Goal: Task Accomplishment & Management: Manage account settings

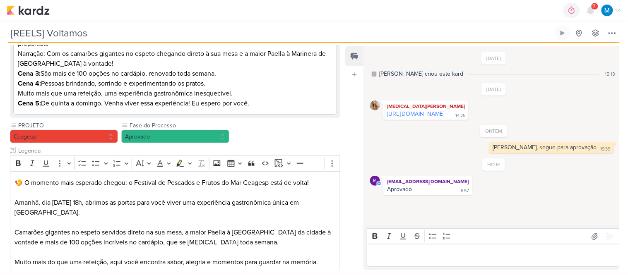
scroll to position [163, 0]
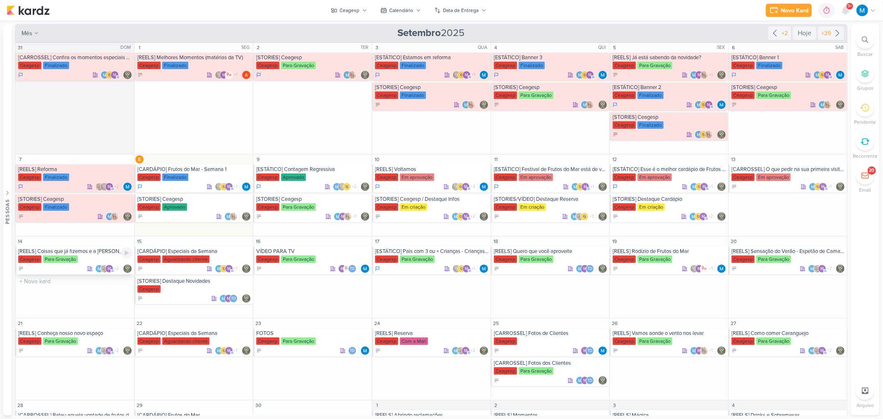
click at [94, 253] on div "[REELS] Coisas que já fizemos e a [PERSON_NAME] não nos demitiu" at bounding box center [75, 251] width 114 height 7
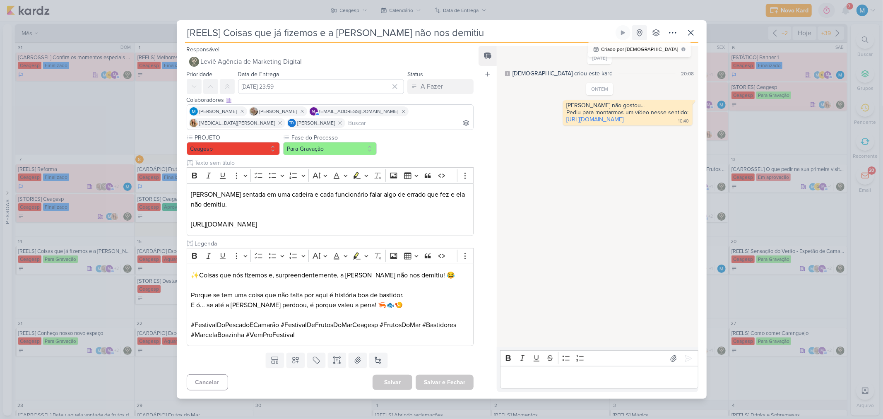
drag, startPoint x: 222, startPoint y: 27, endPoint x: 634, endPoint y: 30, distance: 411.2
click at [636, 34] on div "[REELS] Coisas que já fizemos e a [PERSON_NAME] não nos demitiu Criado por [DEM…" at bounding box center [441, 33] width 513 height 17
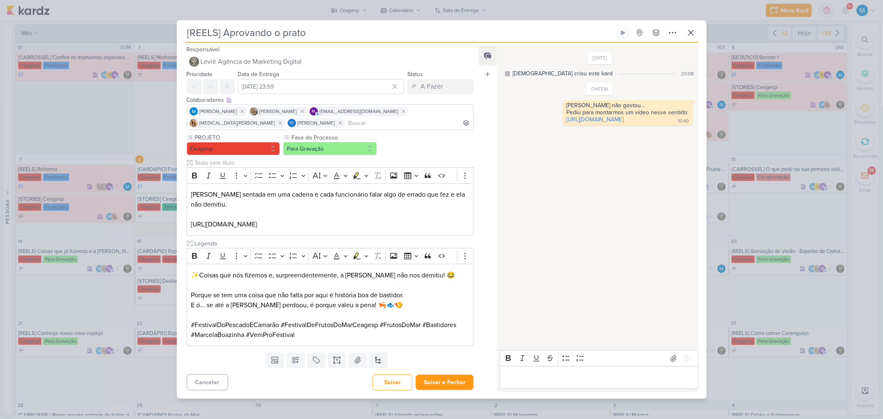
click at [585, 377] on p "Editor editing area: main" at bounding box center [599, 378] width 189 height 10
click at [456, 382] on button "Salvar e Fechar" at bounding box center [445, 382] width 58 height 15
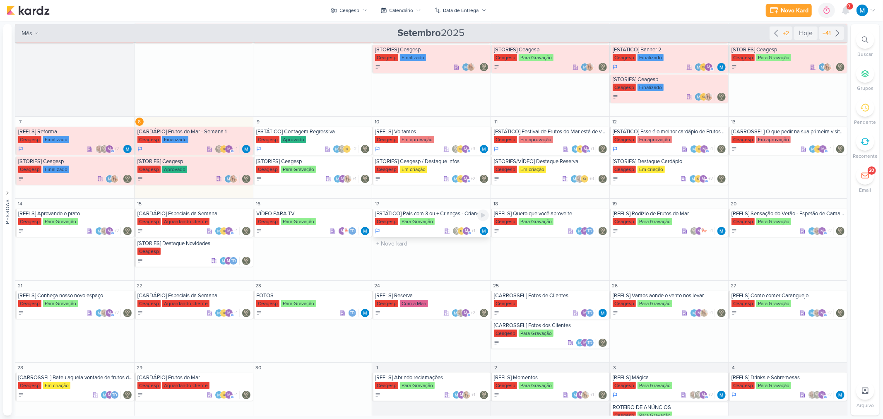
scroll to position [46, 0]
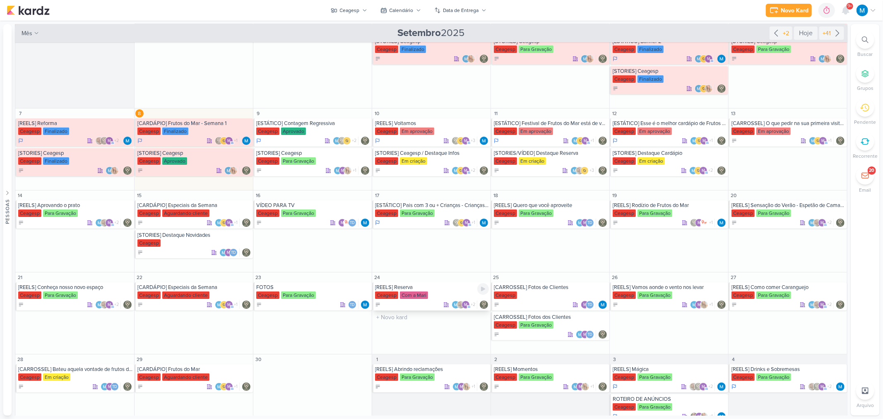
click at [414, 287] on div "[REELS] Reserva" at bounding box center [432, 287] width 114 height 7
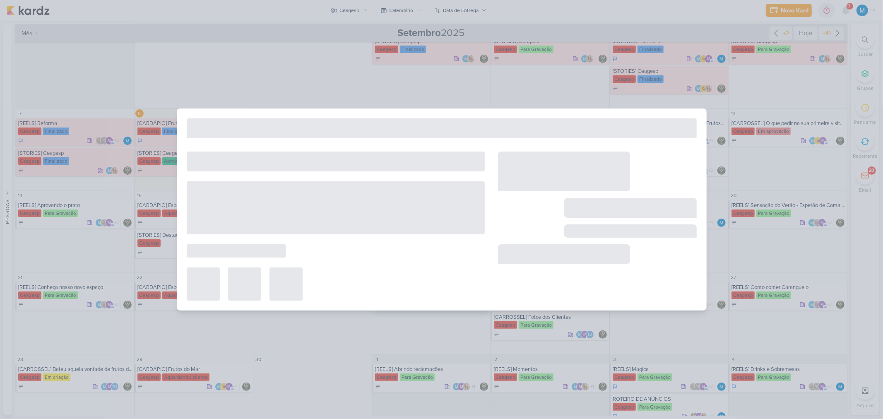
type input "[REELS] Reserva"
type input "[DATE] 23:59"
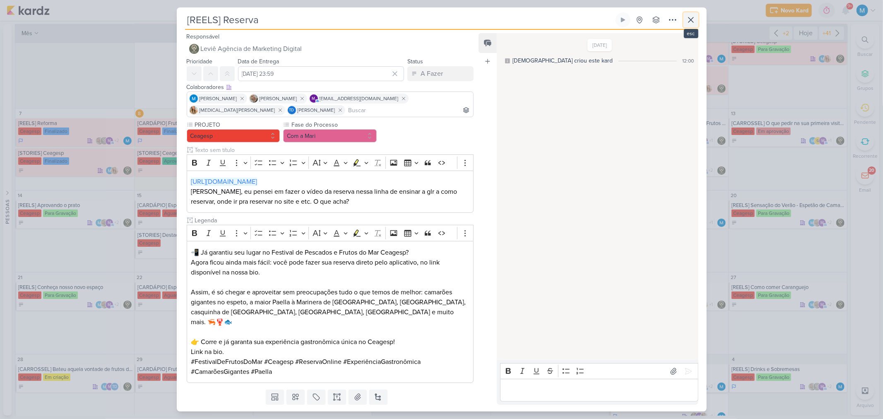
click at [689, 19] on icon at bounding box center [691, 20] width 10 height 10
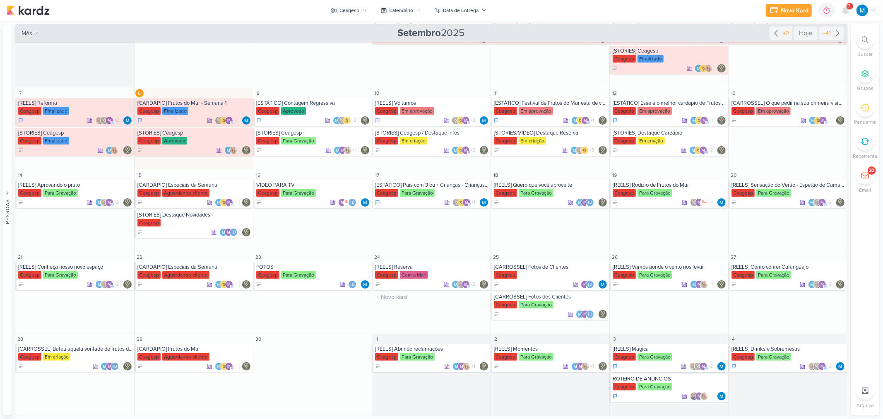
scroll to position [67, 0]
click at [439, 349] on div "[REELS] Abrindo reclamações" at bounding box center [432, 348] width 114 height 7
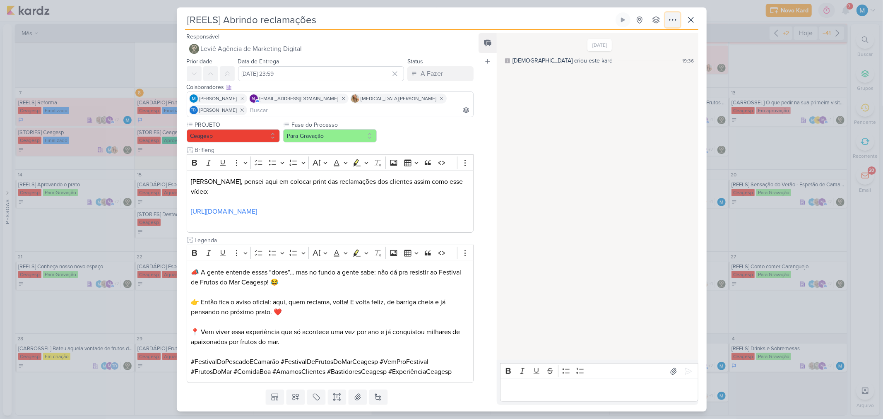
click at [675, 20] on icon at bounding box center [673, 19] width 7 height 1
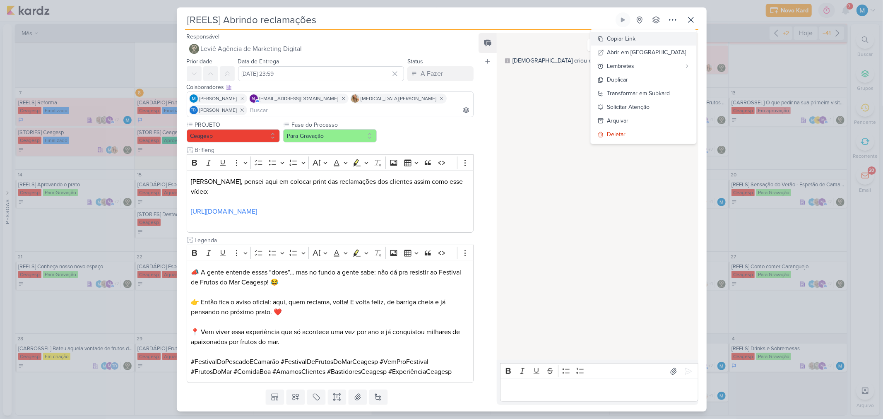
click at [656, 35] on button "Copiar Link" at bounding box center [644, 39] width 106 height 14
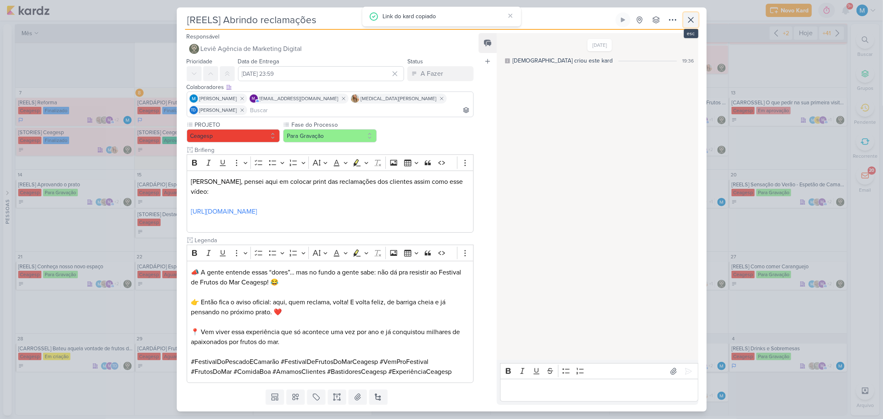
click at [690, 17] on icon at bounding box center [691, 20] width 10 height 10
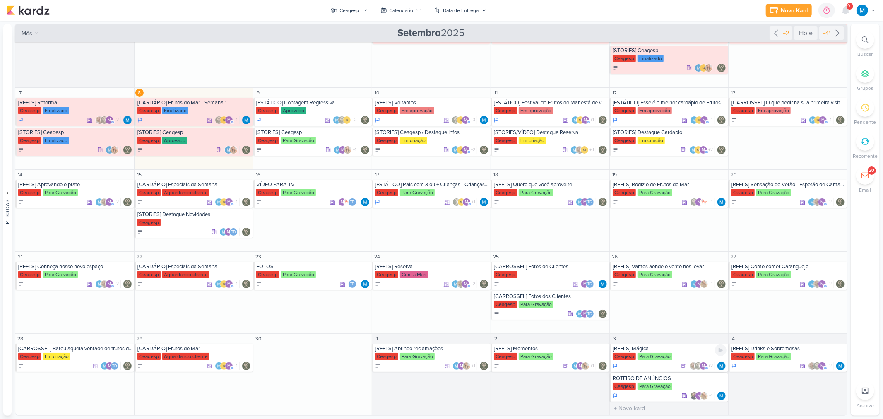
click at [659, 350] on div "[REELS] Mágica" at bounding box center [670, 348] width 114 height 7
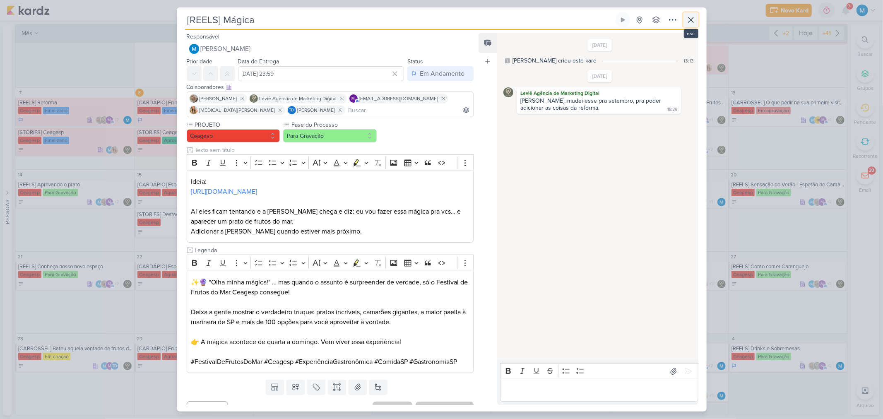
click at [691, 17] on icon at bounding box center [691, 20] width 10 height 10
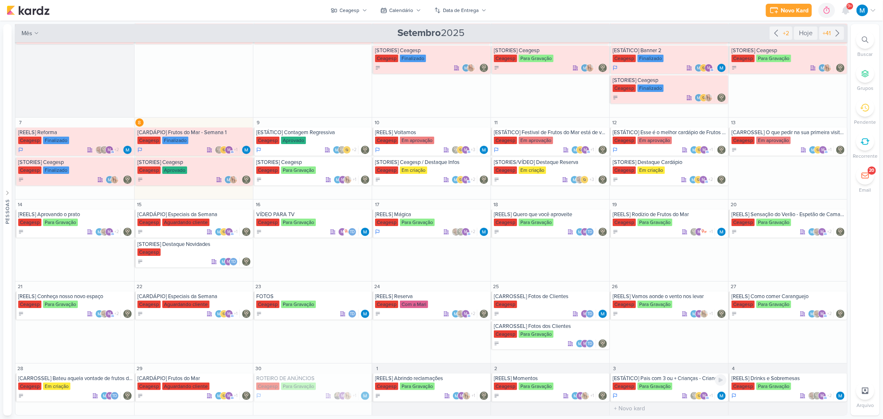
scroll to position [37, 0]
click at [304, 384] on div "Para Gravação" at bounding box center [298, 386] width 35 height 7
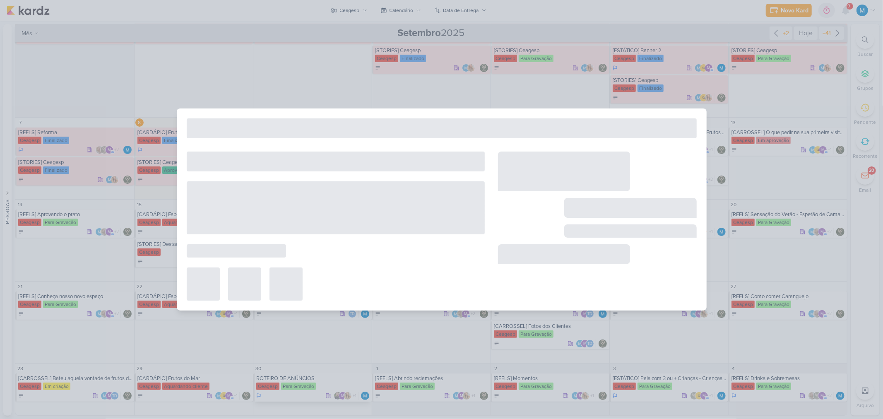
click at [304, 384] on div at bounding box center [441, 209] width 883 height 419
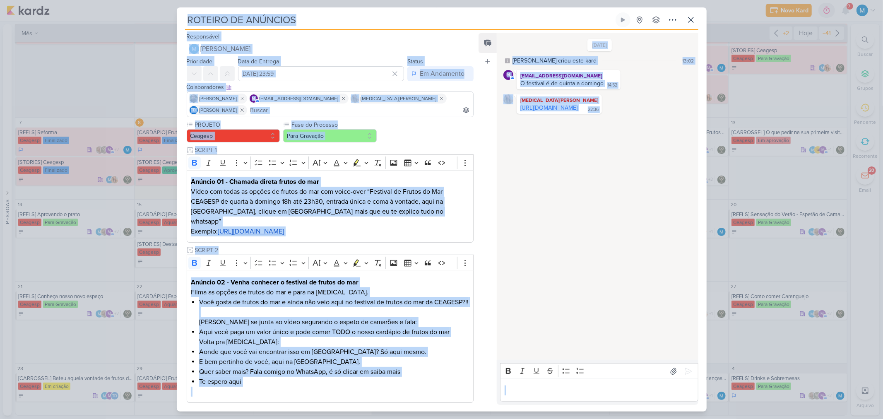
click at [550, 225] on div "[DATE] [PERSON_NAME] criou este kard 13:02 m [EMAIL_ADDRESS][DOMAIN_NAME] O fes…" at bounding box center [597, 197] width 200 height 326
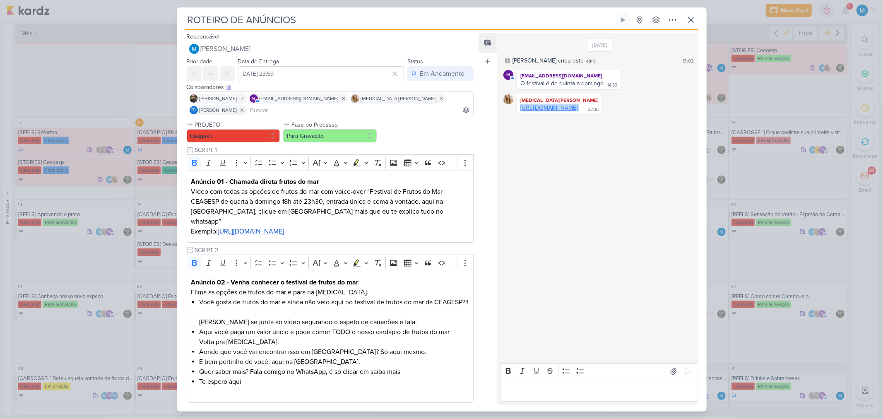
drag, startPoint x: 564, startPoint y: 115, endPoint x: 521, endPoint y: 109, distance: 43.4
click at [521, 109] on div "[URL][DOMAIN_NAME] 22:36" at bounding box center [559, 108] width 82 height 8
click at [692, 18] on icon at bounding box center [691, 20] width 10 height 10
